Goal: Navigation & Orientation: Go to known website

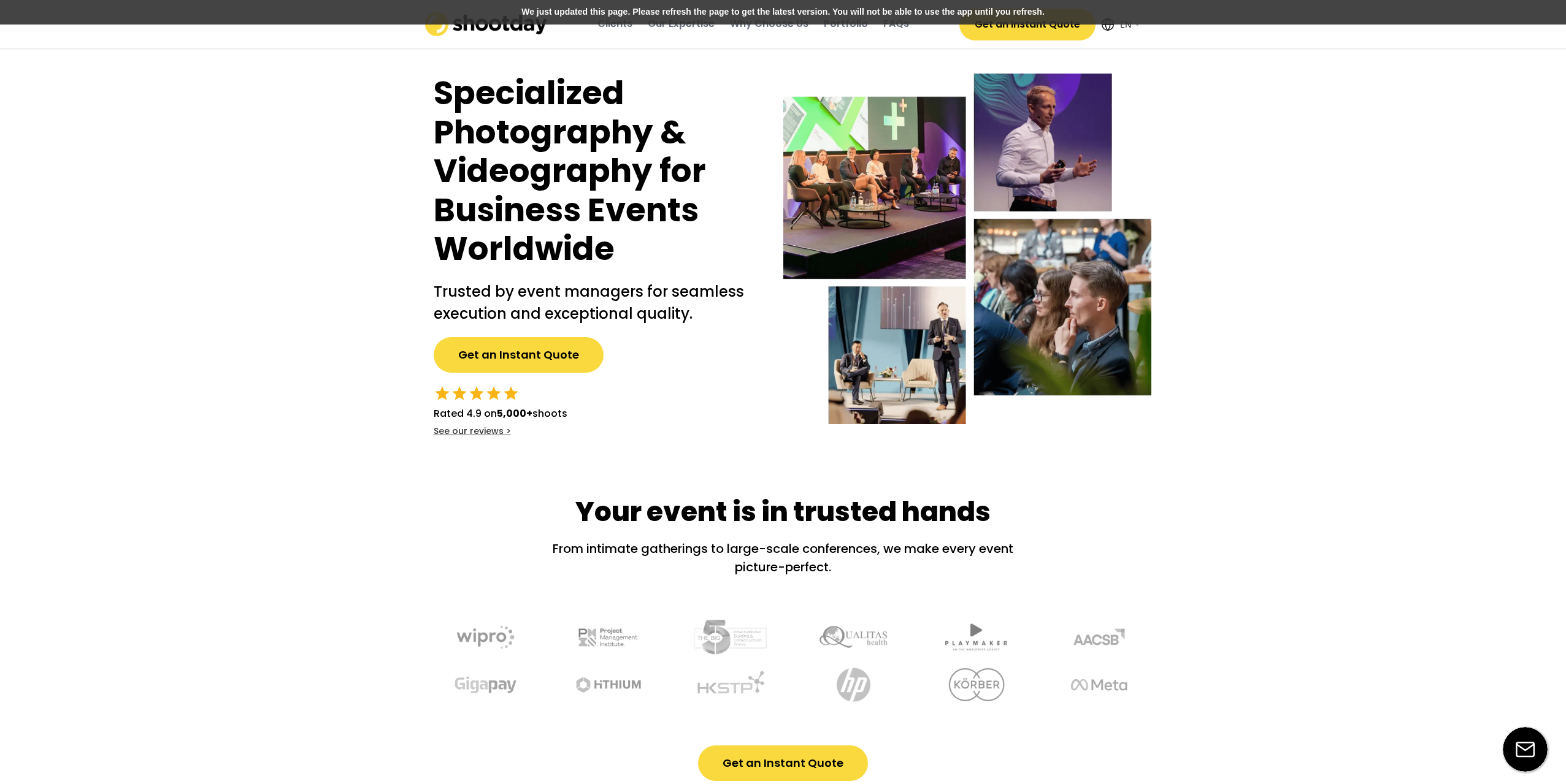
select select ""en""
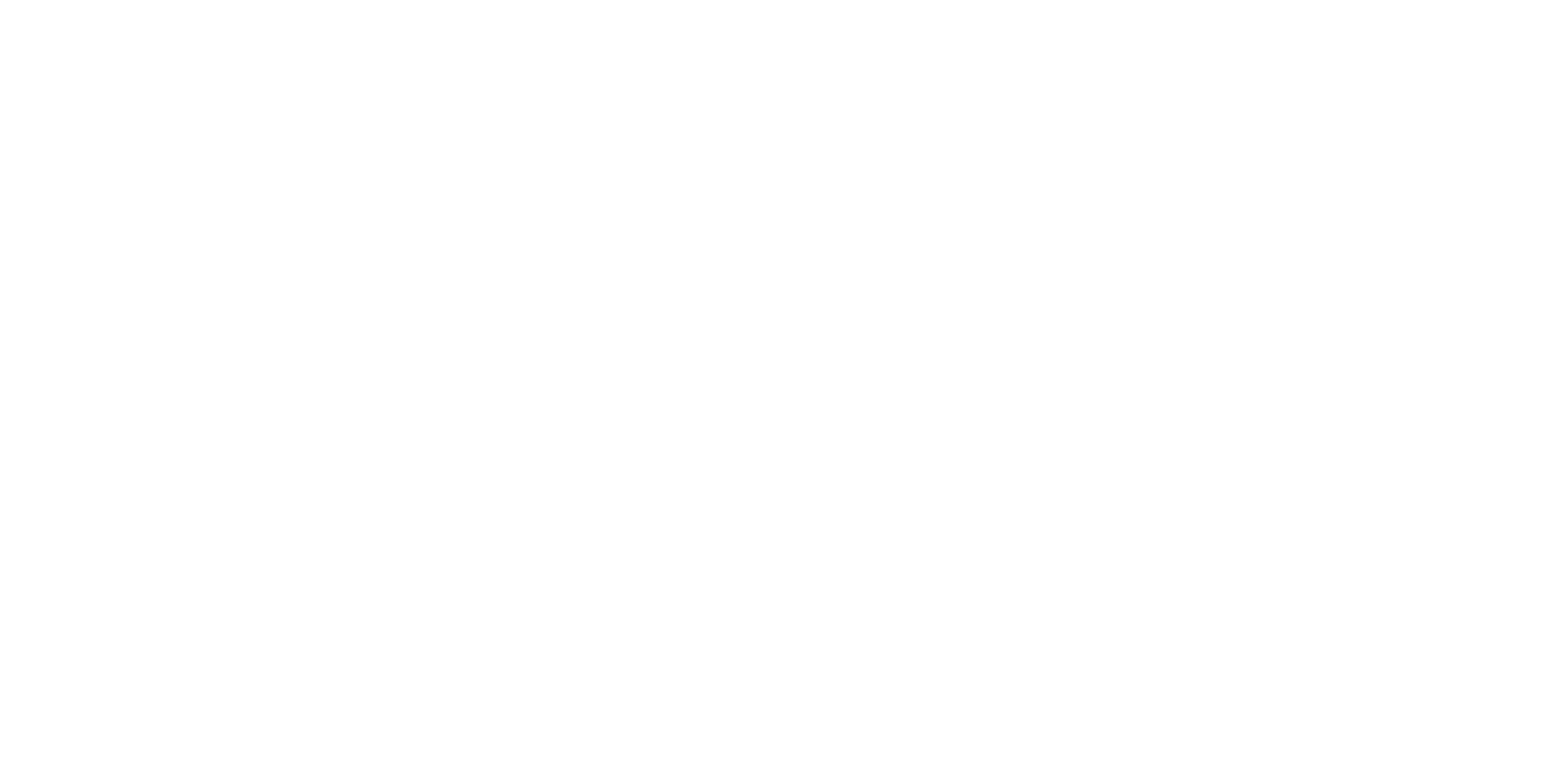
select select ""en""
